Goal: Task Accomplishment & Management: Use online tool/utility

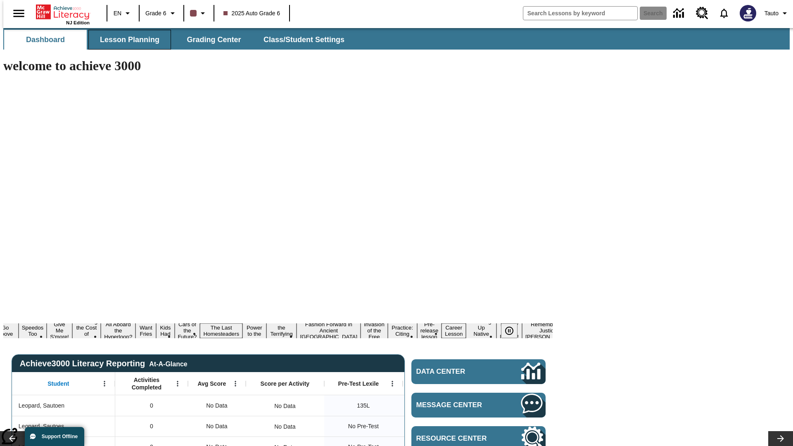
click at [126, 40] on span "Lesson Planning" at bounding box center [129, 40] width 59 height 10
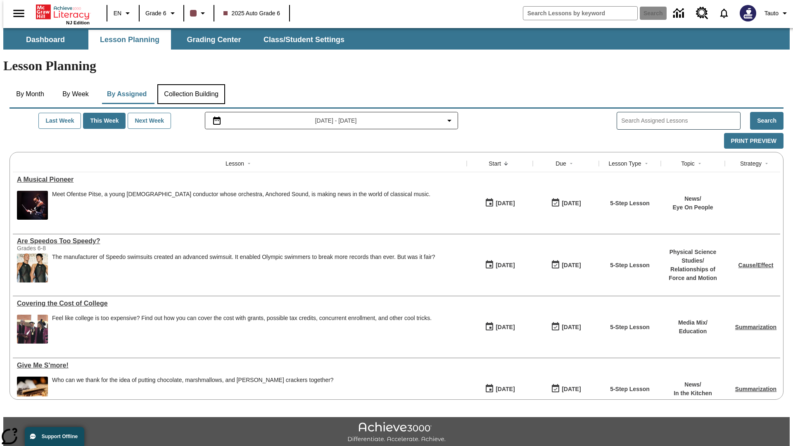
click at [191, 84] on button "Collection Building" at bounding box center [191, 94] width 68 height 20
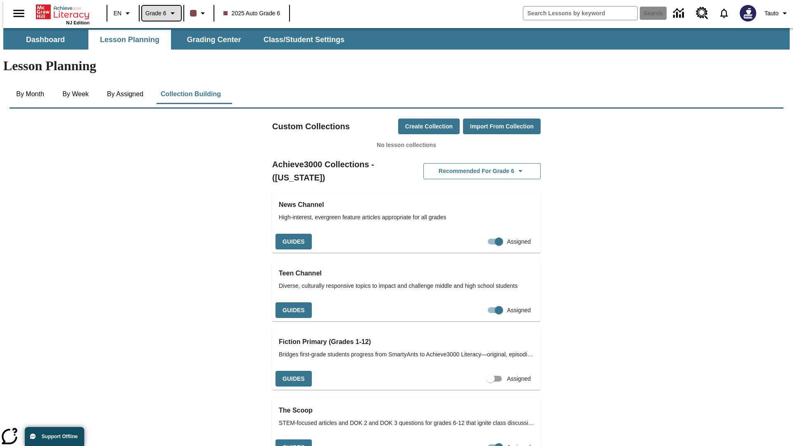
click at [159, 13] on span "Grade 6" at bounding box center [155, 13] width 21 height 9
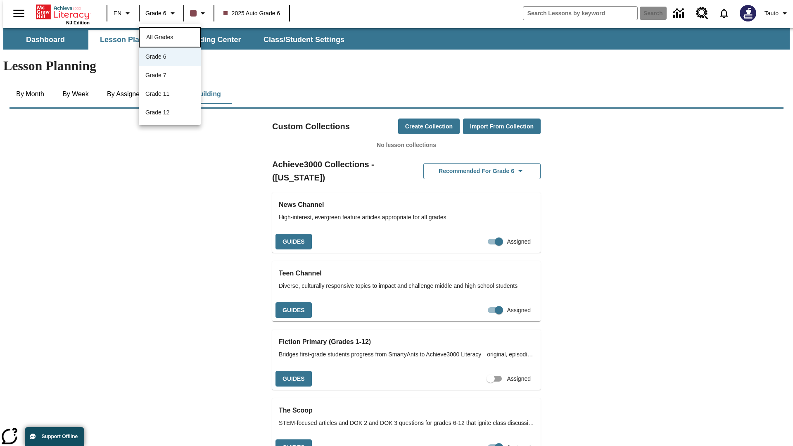
click at [170, 36] on span "All Grades" at bounding box center [159, 37] width 27 height 7
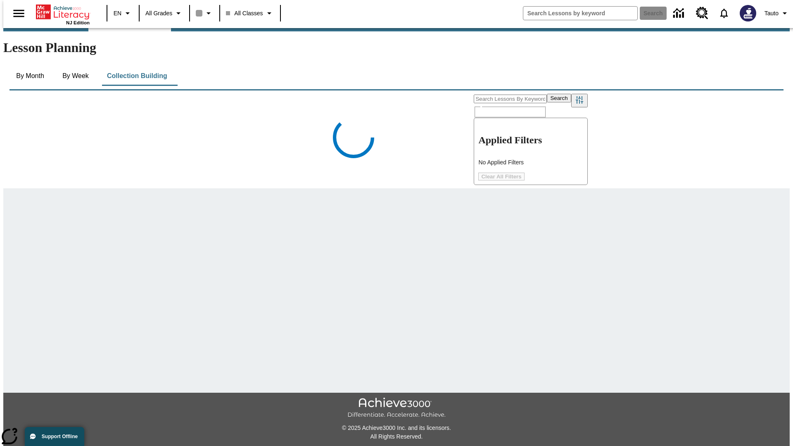
scroll to position [64, 0]
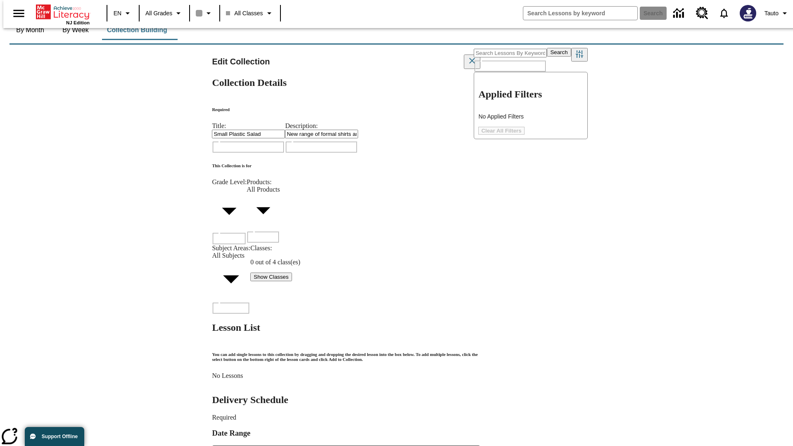
click at [250, 273] on button "Show Classes" at bounding box center [270, 277] width 41 height 9
